Goal: Task Accomplishment & Management: Manage account settings

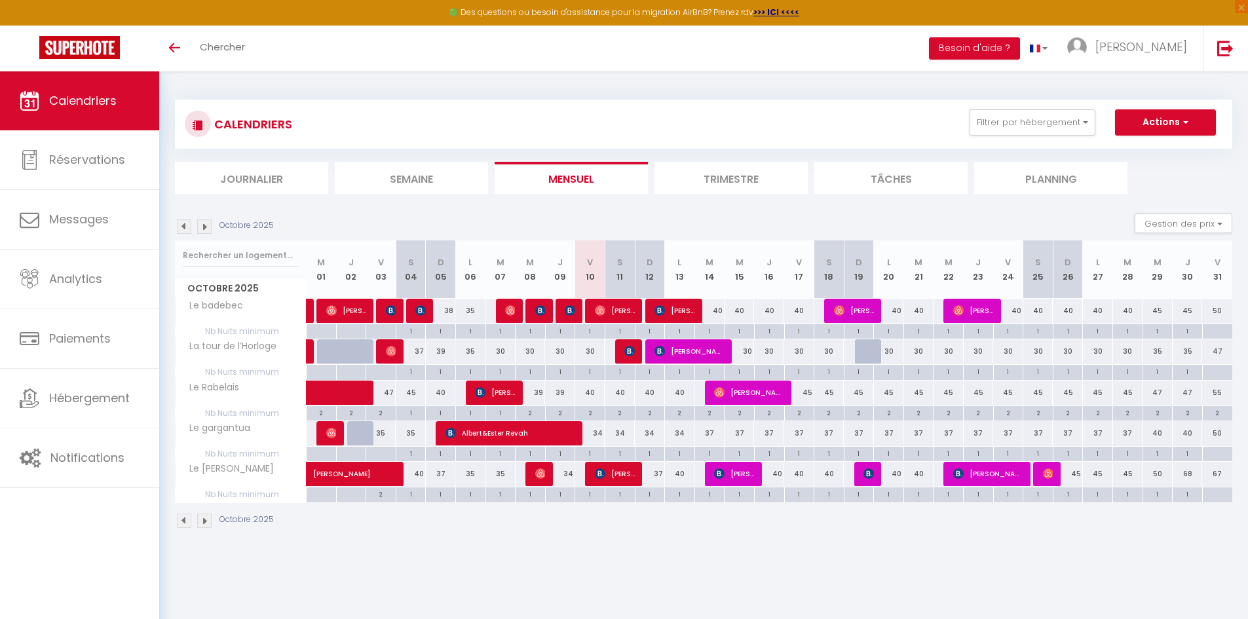
click at [706, 315] on div "40" at bounding box center [710, 311] width 30 height 24
type input "40"
type input "[DATE] Octobre 2025"
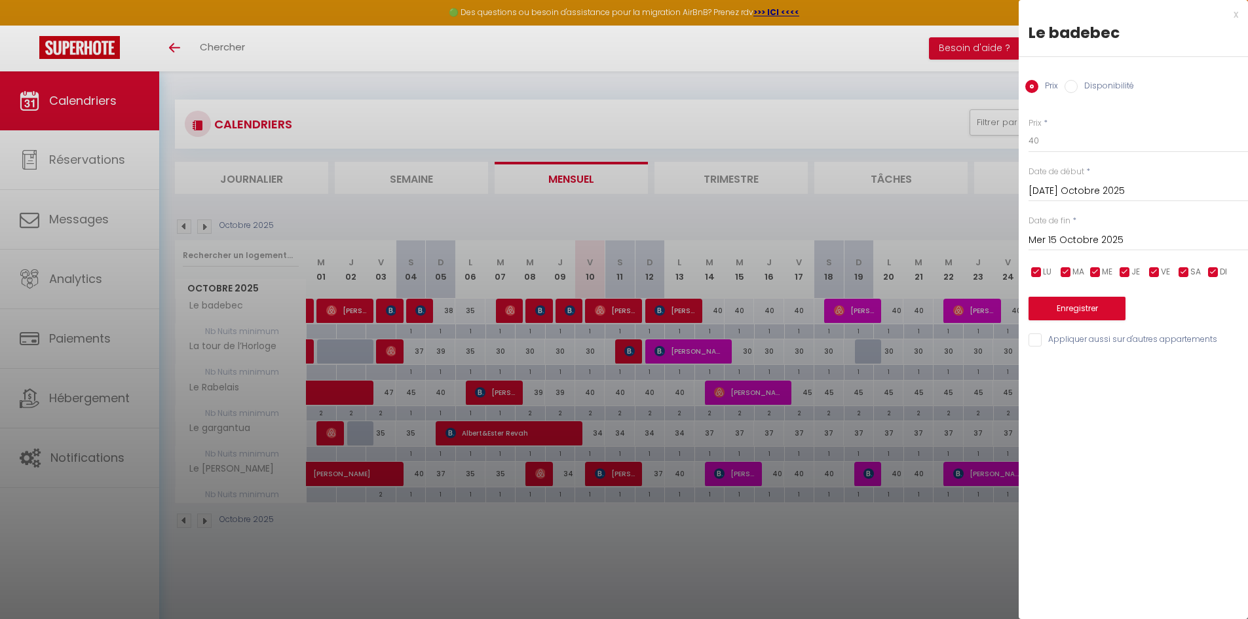
click at [1044, 242] on input "Mer 15 Octobre 2025" at bounding box center [1139, 240] width 220 height 17
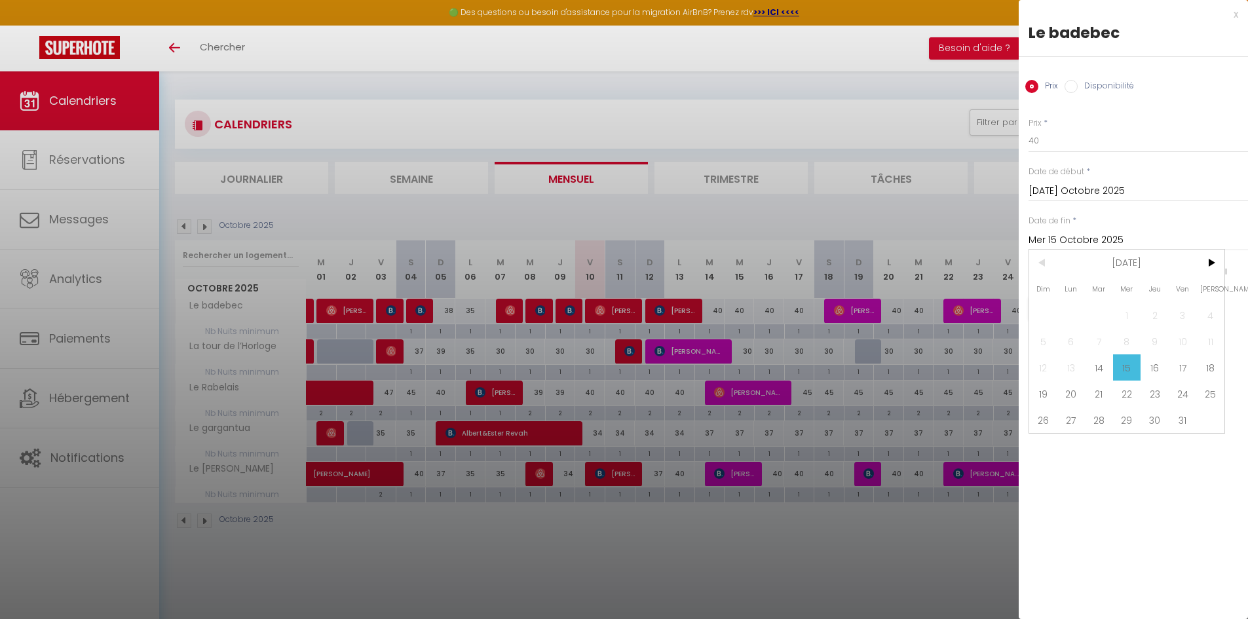
drag, startPoint x: 1051, startPoint y: 399, endPoint x: 1050, endPoint y: 384, distance: 15.1
click at [1051, 398] on span "19" at bounding box center [1044, 394] width 28 height 26
type input "Dim 19 Octobre 2025"
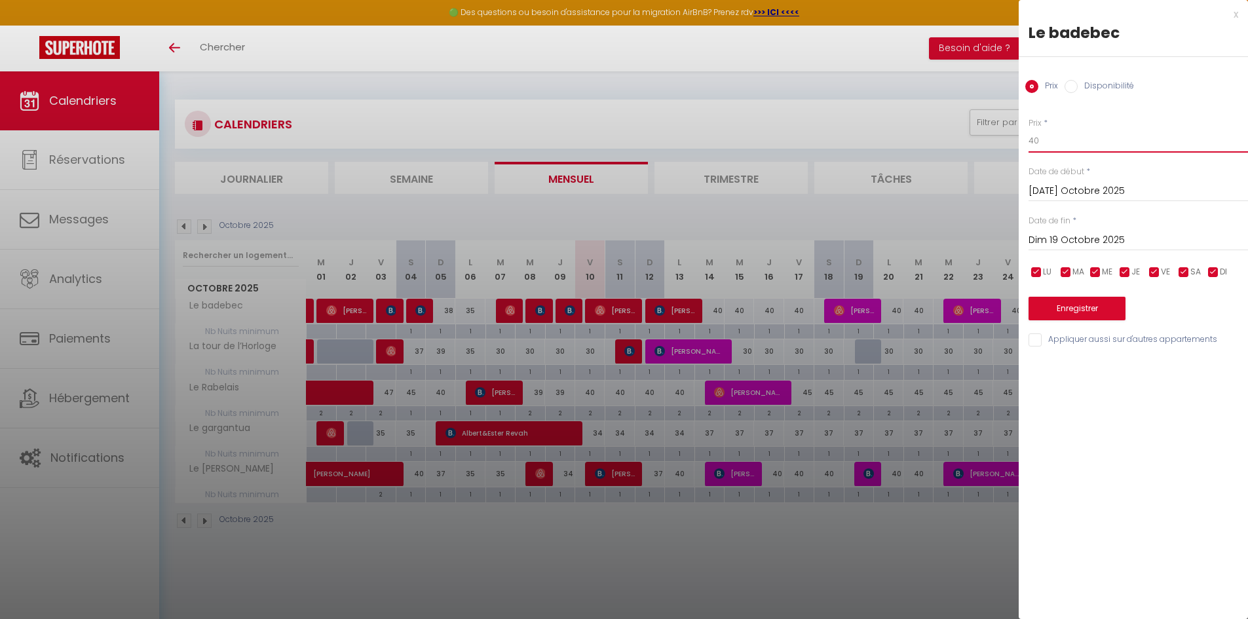
drag, startPoint x: 1045, startPoint y: 143, endPoint x: 986, endPoint y: 159, distance: 61.0
click at [986, 159] on body "🟢 Des questions ou besoin d'assistance pour la migration AirBnB? Prenez rdv >>>…" at bounding box center [624, 380] width 1248 height 619
type input "37"
click at [1079, 305] on button "Enregistrer" at bounding box center [1077, 309] width 97 height 24
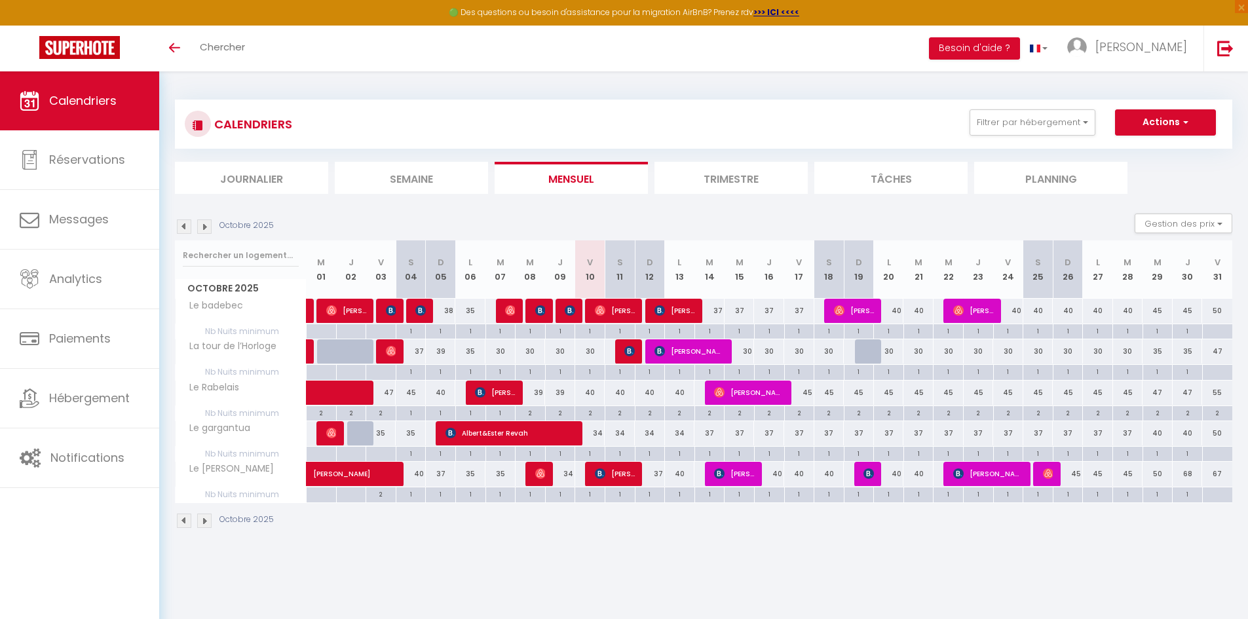
drag, startPoint x: 893, startPoint y: 307, endPoint x: 923, endPoint y: 303, distance: 31.1
click at [893, 307] on div "40" at bounding box center [889, 311] width 30 height 24
type input "40"
type input "Lun 20 Octobre 2025"
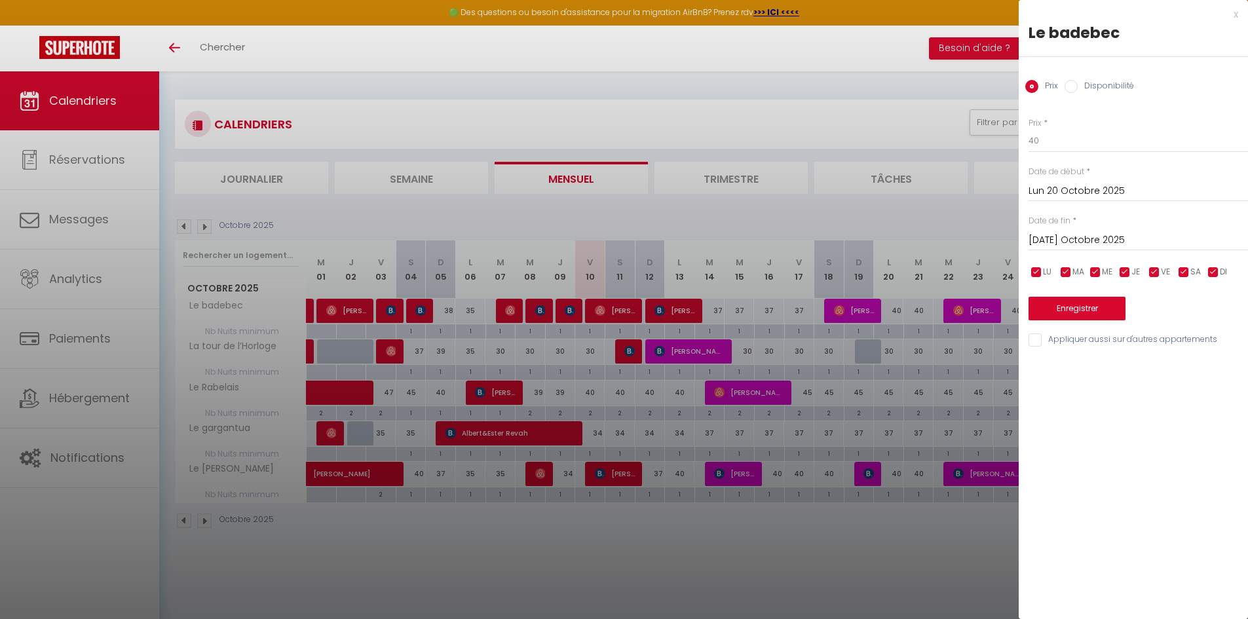
click at [1052, 248] on input "[DATE] Octobre 2025" at bounding box center [1139, 240] width 220 height 17
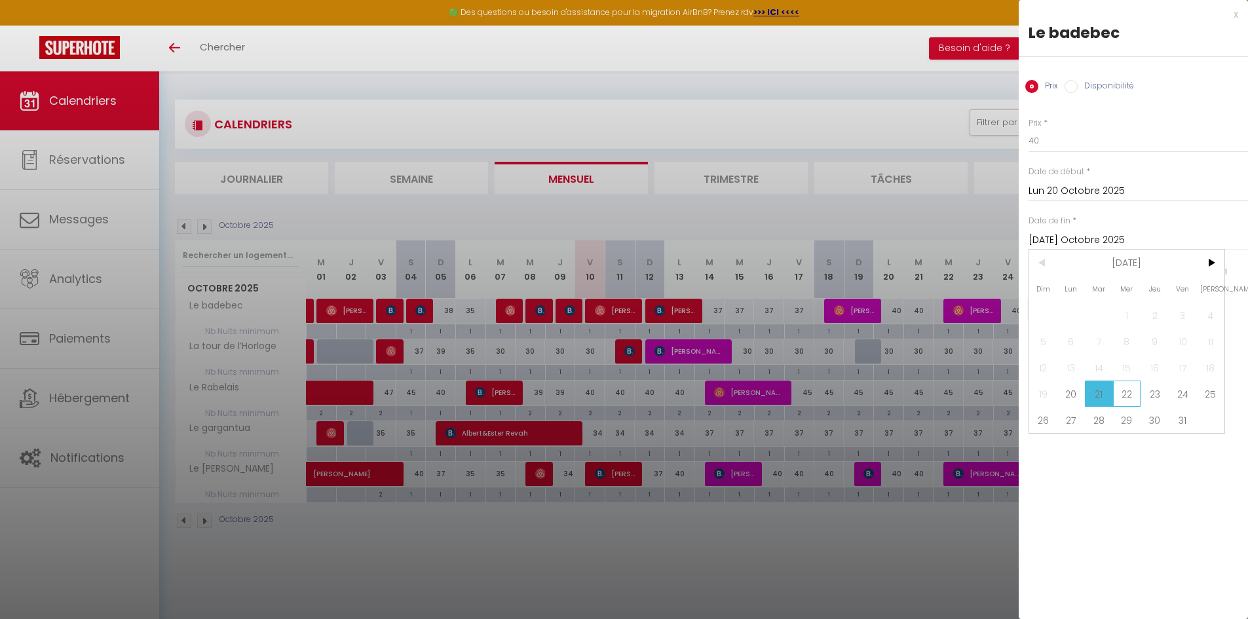
drag, startPoint x: 1119, startPoint y: 354, endPoint x: 1123, endPoint y: 380, distance: 26.5
click at [1119, 355] on span "15" at bounding box center [1127, 368] width 28 height 26
click at [1128, 391] on span "22" at bounding box center [1127, 394] width 28 height 26
type input "Mer 22 Octobre 2025"
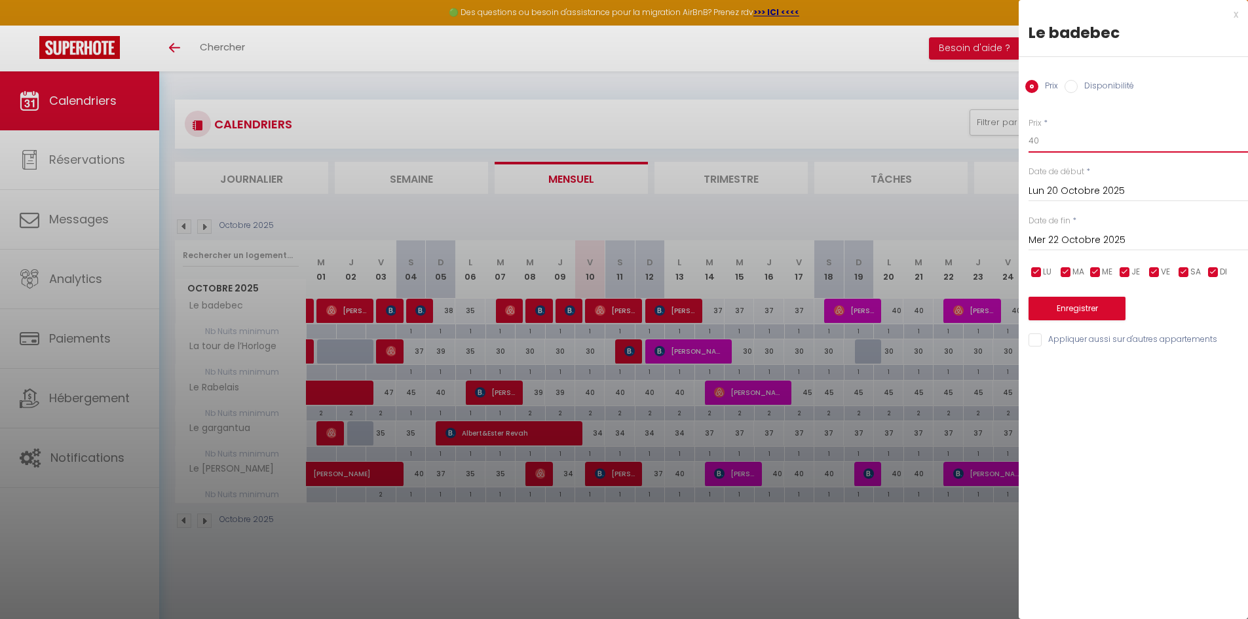
drag, startPoint x: 1050, startPoint y: 143, endPoint x: 1000, endPoint y: 137, distance: 50.2
click at [1003, 143] on body "🟢 Des questions ou besoin d'assistance pour la migration AirBnB? Prenez rdv >>>…" at bounding box center [624, 380] width 1248 height 619
type input "7"
type input "37"
click at [1113, 307] on button "Enregistrer" at bounding box center [1077, 309] width 97 height 24
